Goal: Task Accomplishment & Management: Complete application form

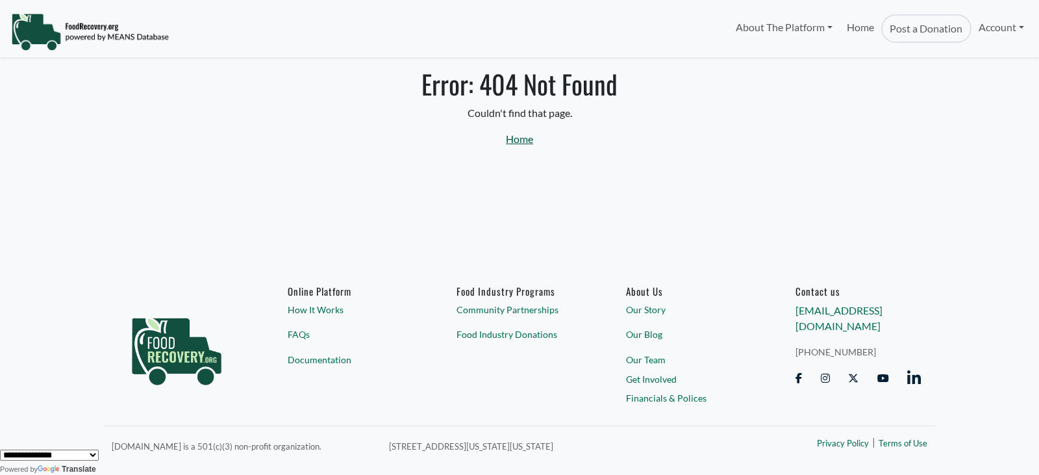
click at [523, 137] on link "Home" at bounding box center [519, 139] width 27 height 12
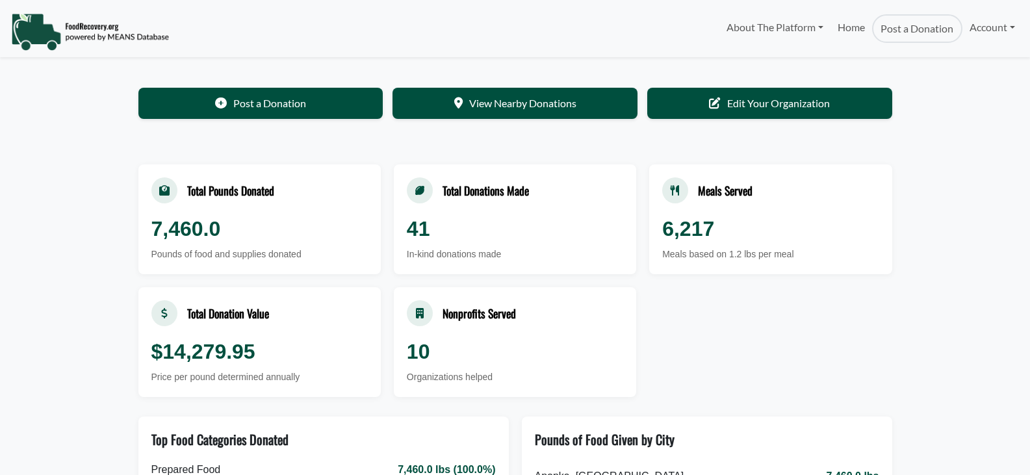
select select "Language Translate Widget"
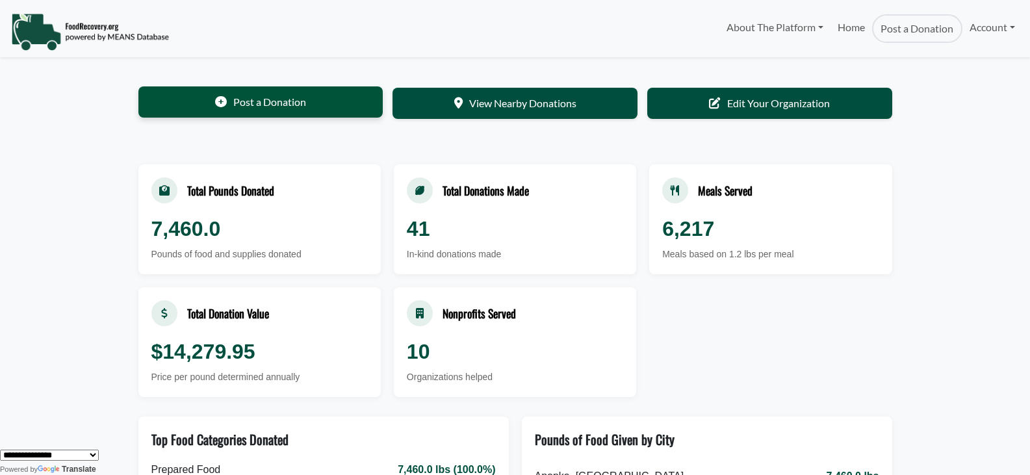
click at [268, 101] on link "Post a Donation" at bounding box center [260, 101] width 245 height 31
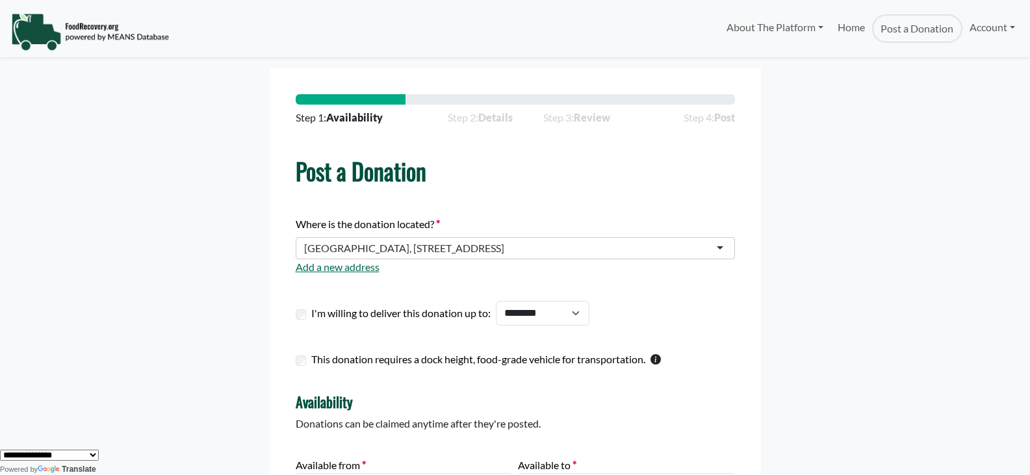
click at [718, 245] on div "Wolf Lake Elementary, 1771 W Ponkan Rd" at bounding box center [515, 248] width 439 height 22
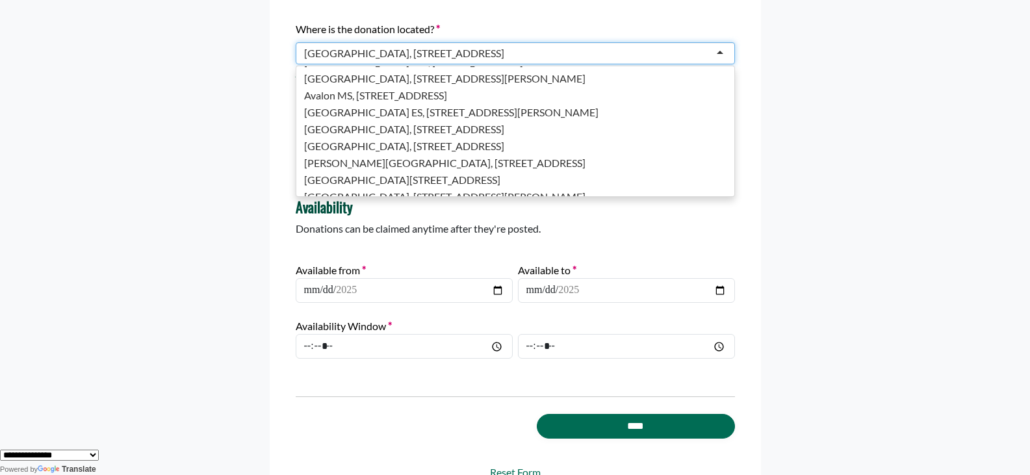
scroll to position [125, 0]
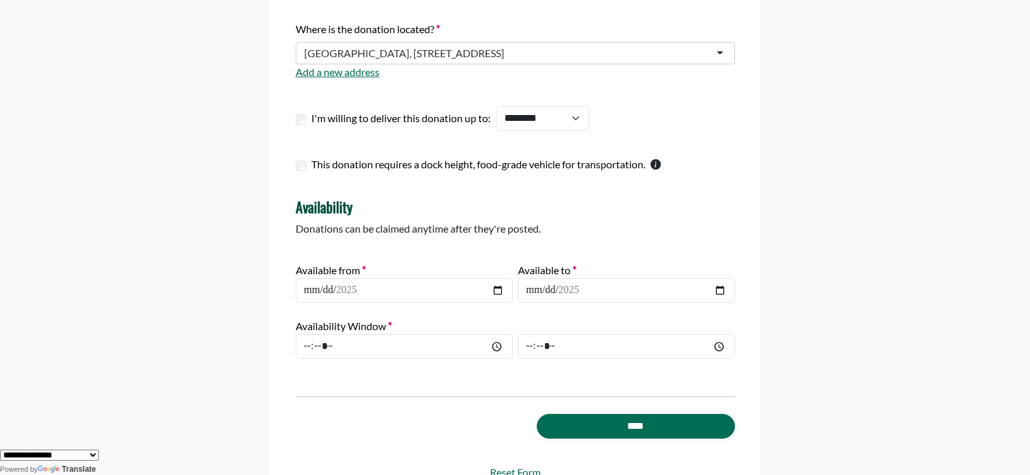
click at [847, 188] on form "**********" at bounding box center [515, 189] width 842 height 632
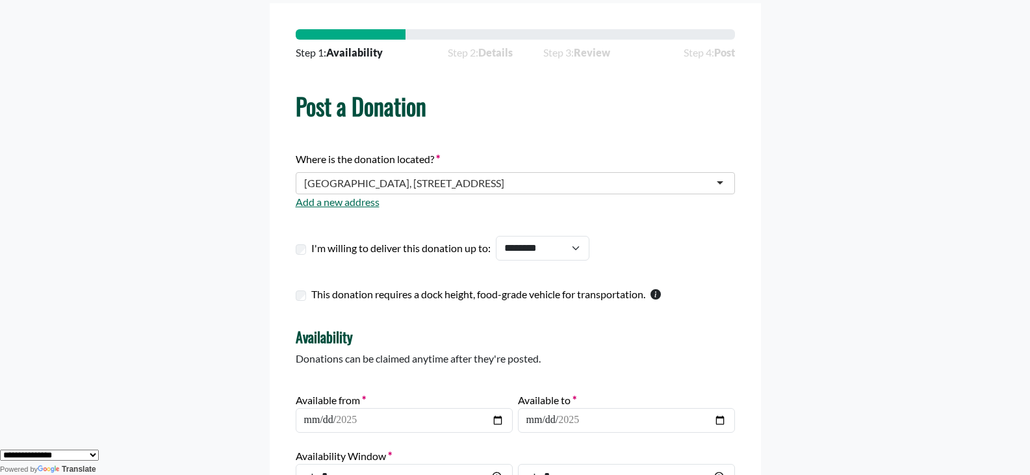
click at [720, 183] on div "Clay Springs Elementary, 555 N Wekiwa Springs Rd" at bounding box center [515, 183] width 439 height 22
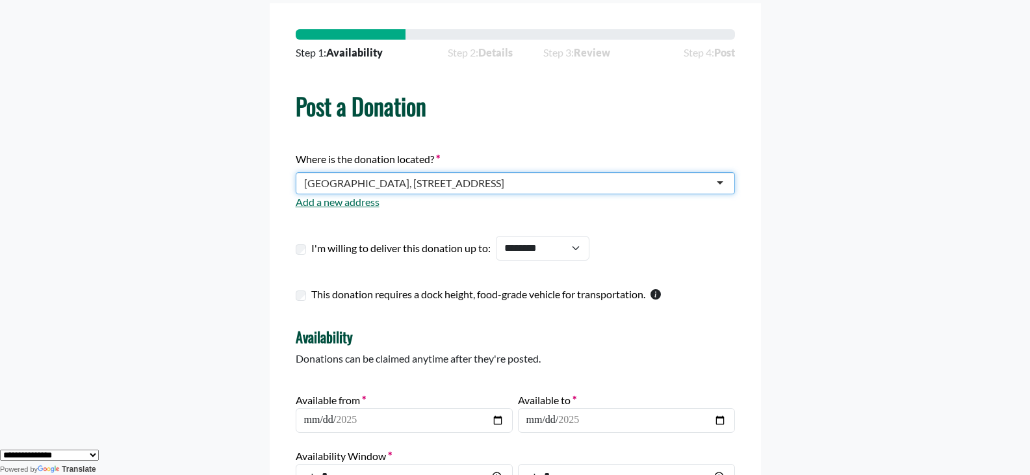
scroll to position [0, 0]
